Goal: Find specific page/section: Find specific page/section

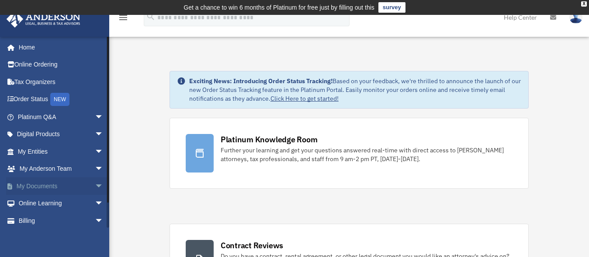
click at [69, 186] on link "My Documents arrow_drop_down" at bounding box center [61, 185] width 111 height 17
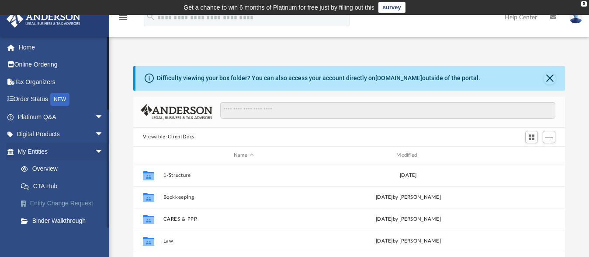
scroll to position [191, 425]
click at [81, 131] on link "Digital Products arrow_drop_down" at bounding box center [61, 134] width 111 height 17
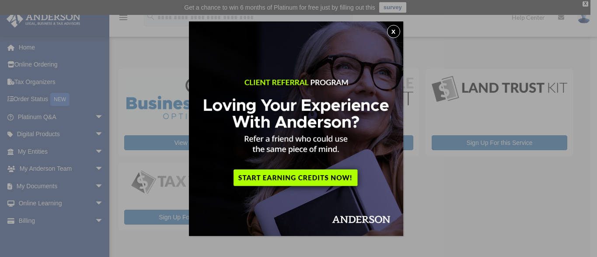
click at [397, 32] on button "x" at bounding box center [393, 31] width 13 height 13
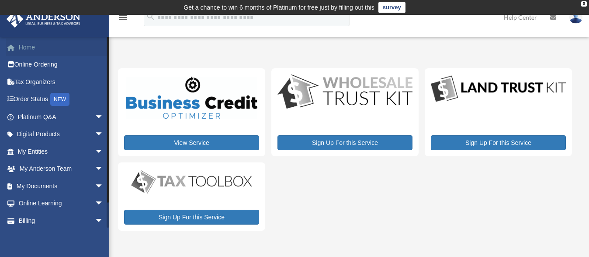
click at [27, 47] on link "Home" at bounding box center [61, 46] width 111 height 17
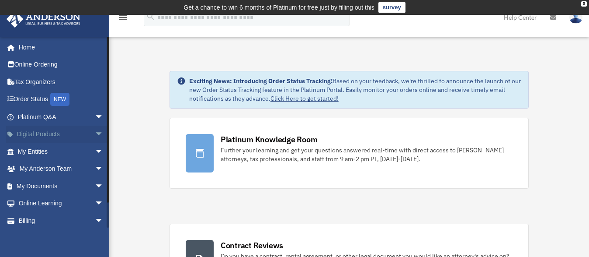
click at [95, 133] on span "arrow_drop_down" at bounding box center [103, 135] width 17 height 18
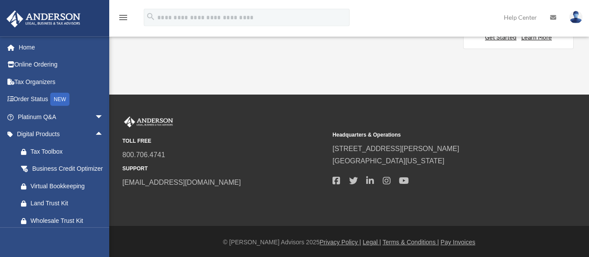
scroll to position [1008, 0]
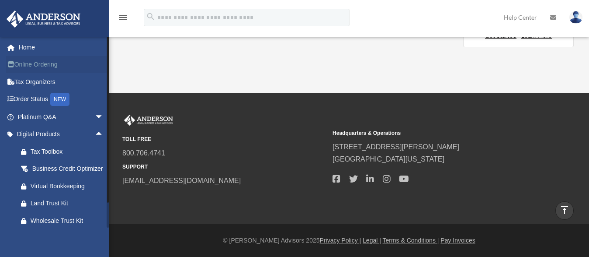
click at [37, 68] on link "Online Ordering" at bounding box center [61, 64] width 111 height 17
